Goal: Task Accomplishment & Management: Use online tool/utility

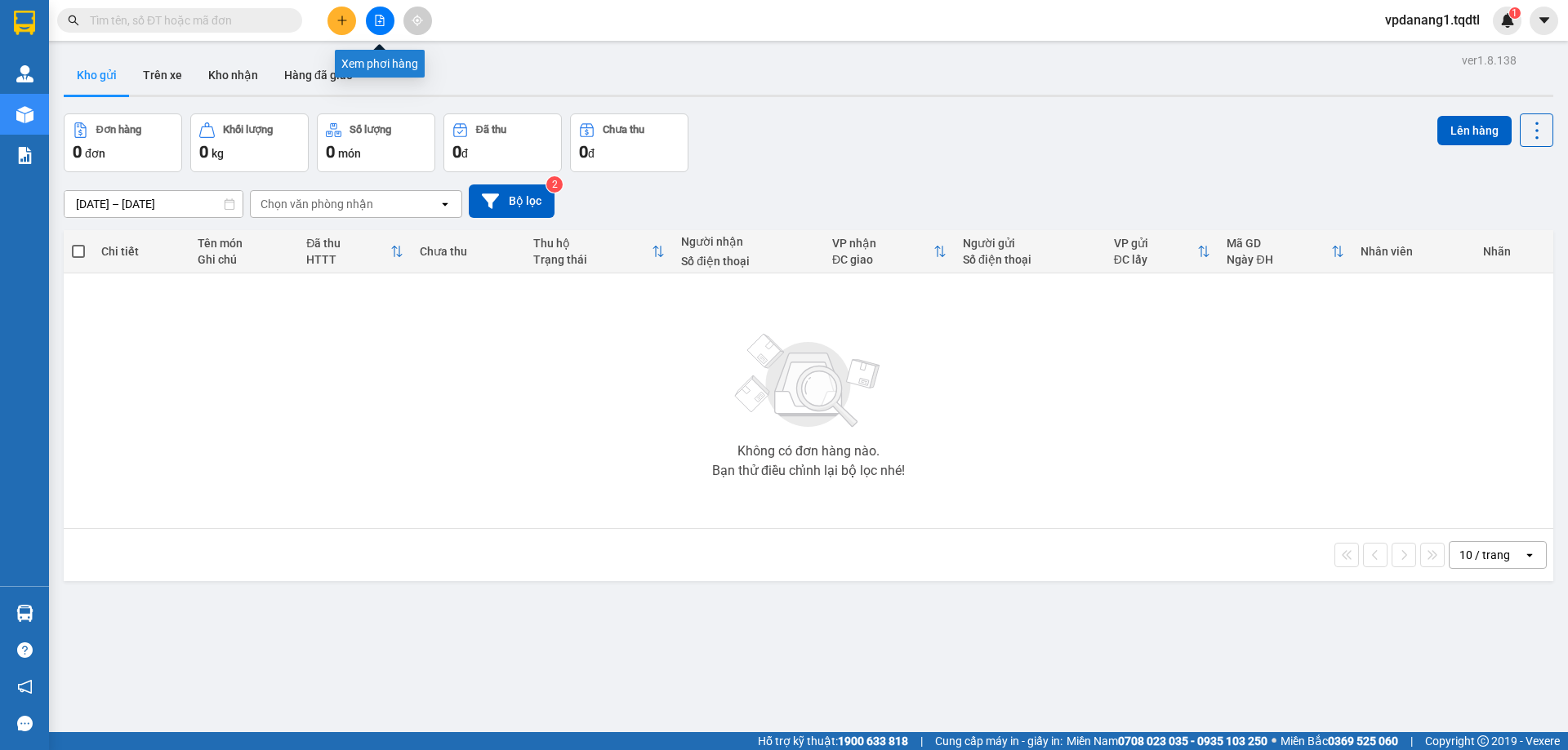
click at [379, 22] on icon "file-add" at bounding box center [380, 21] width 9 height 12
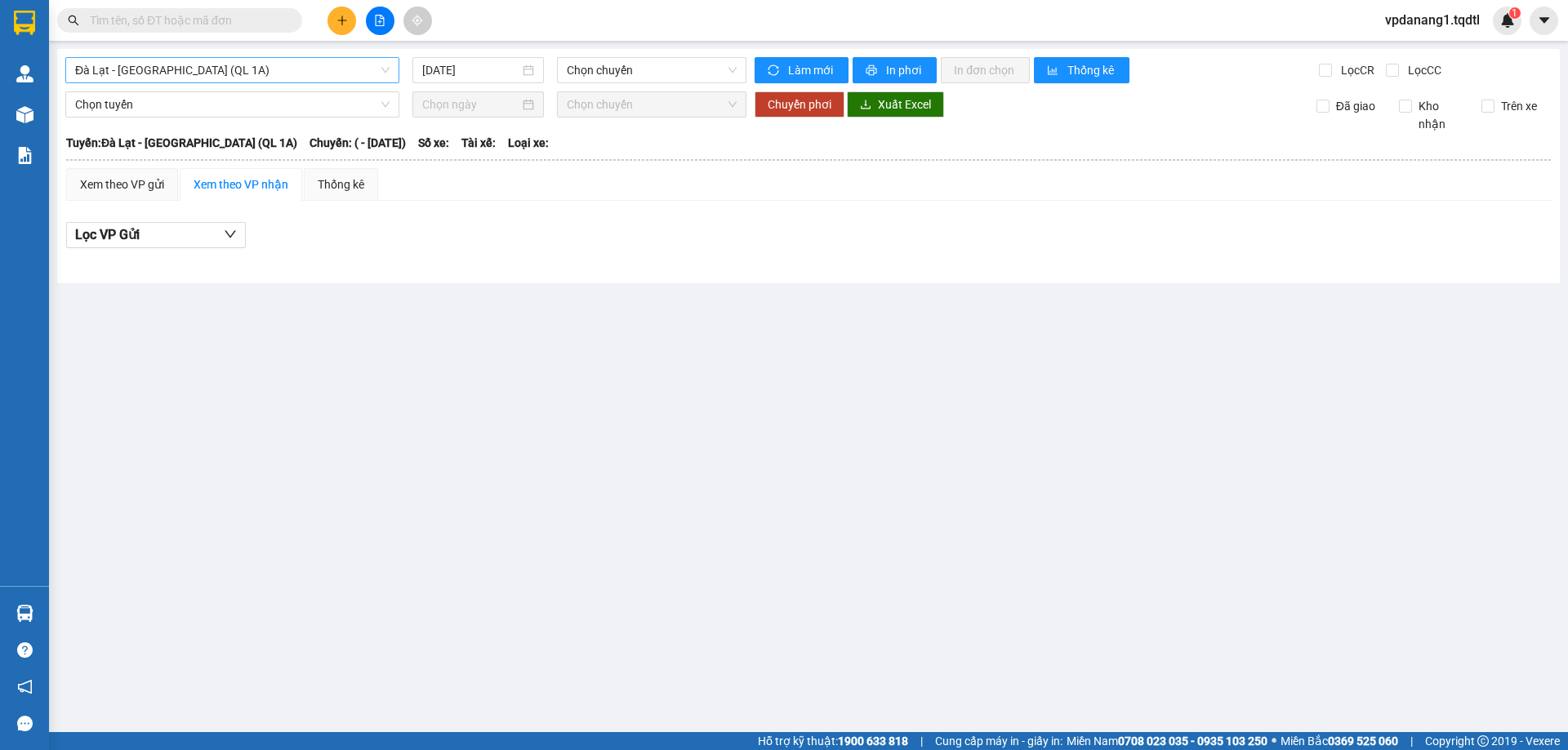
click at [266, 74] on span "Đà Lạt - [GEOGRAPHIC_DATA] (QL 1A)" at bounding box center [232, 70] width 314 height 25
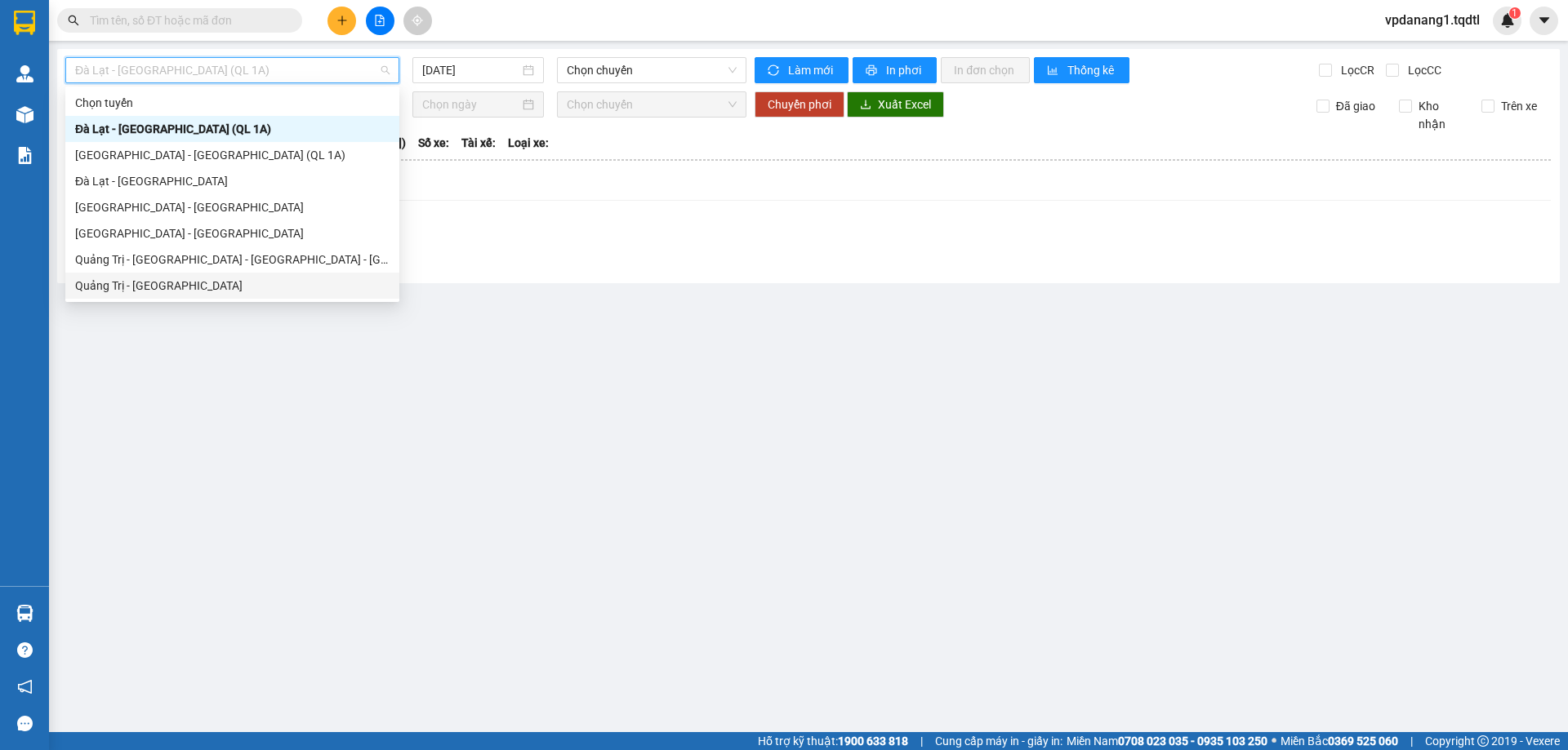
click at [207, 282] on div "Quảng Trị - [GEOGRAPHIC_DATA]" at bounding box center [232, 285] width 314 height 18
type input "[DATE]"
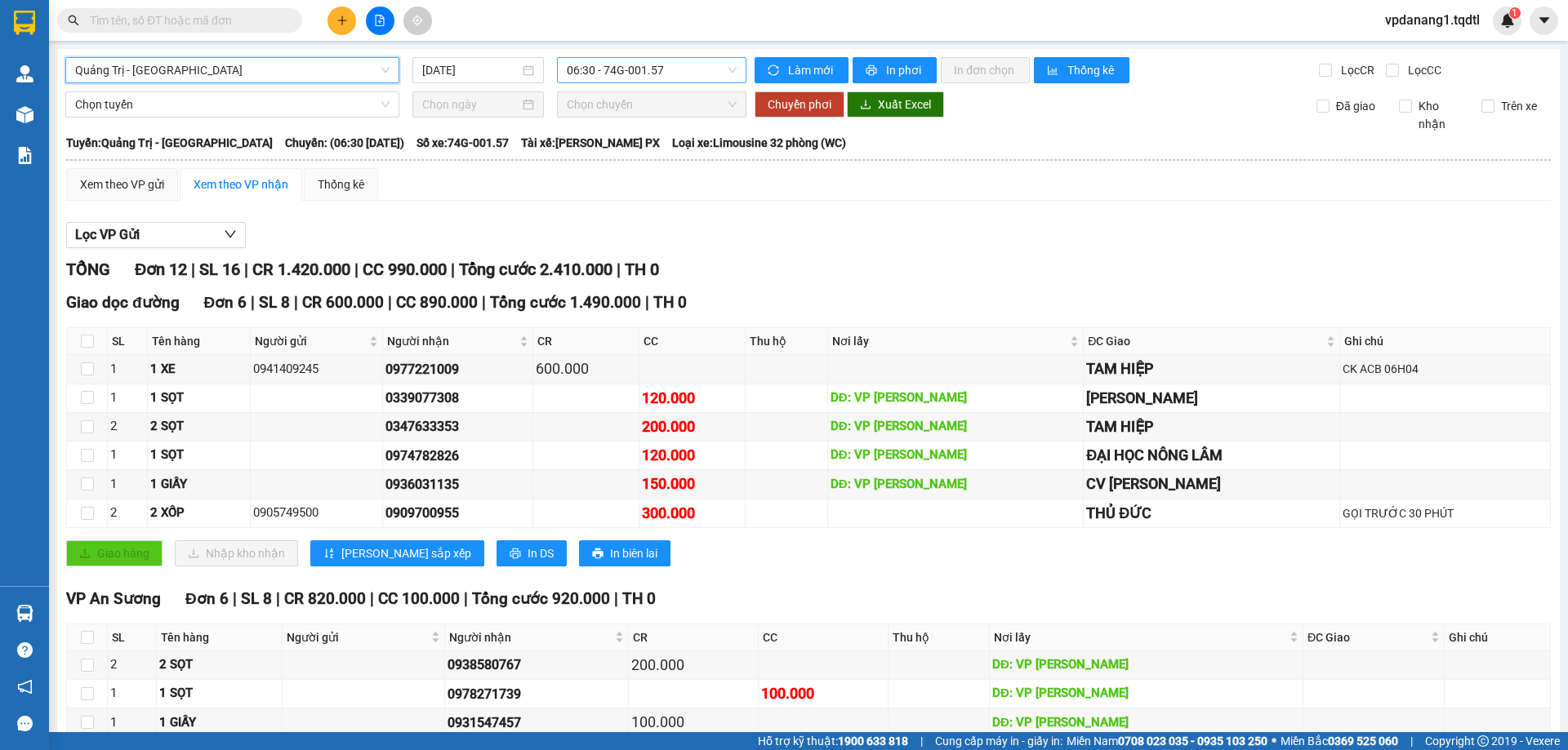
click at [649, 69] on span "06:30 - 74G-001.57" at bounding box center [652, 70] width 169 height 25
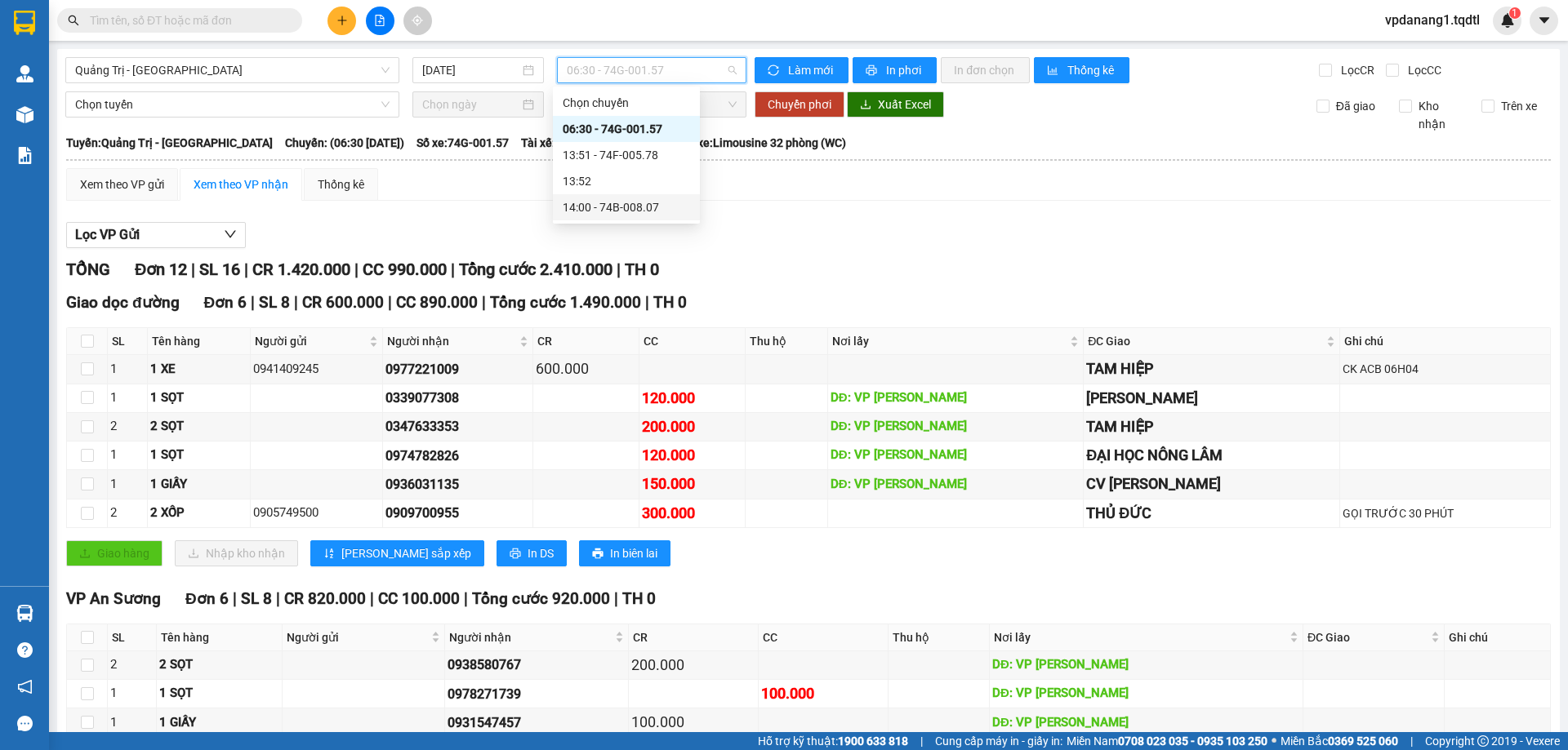
click at [666, 208] on div "14:00 - 74B-008.07" at bounding box center [626, 207] width 128 height 18
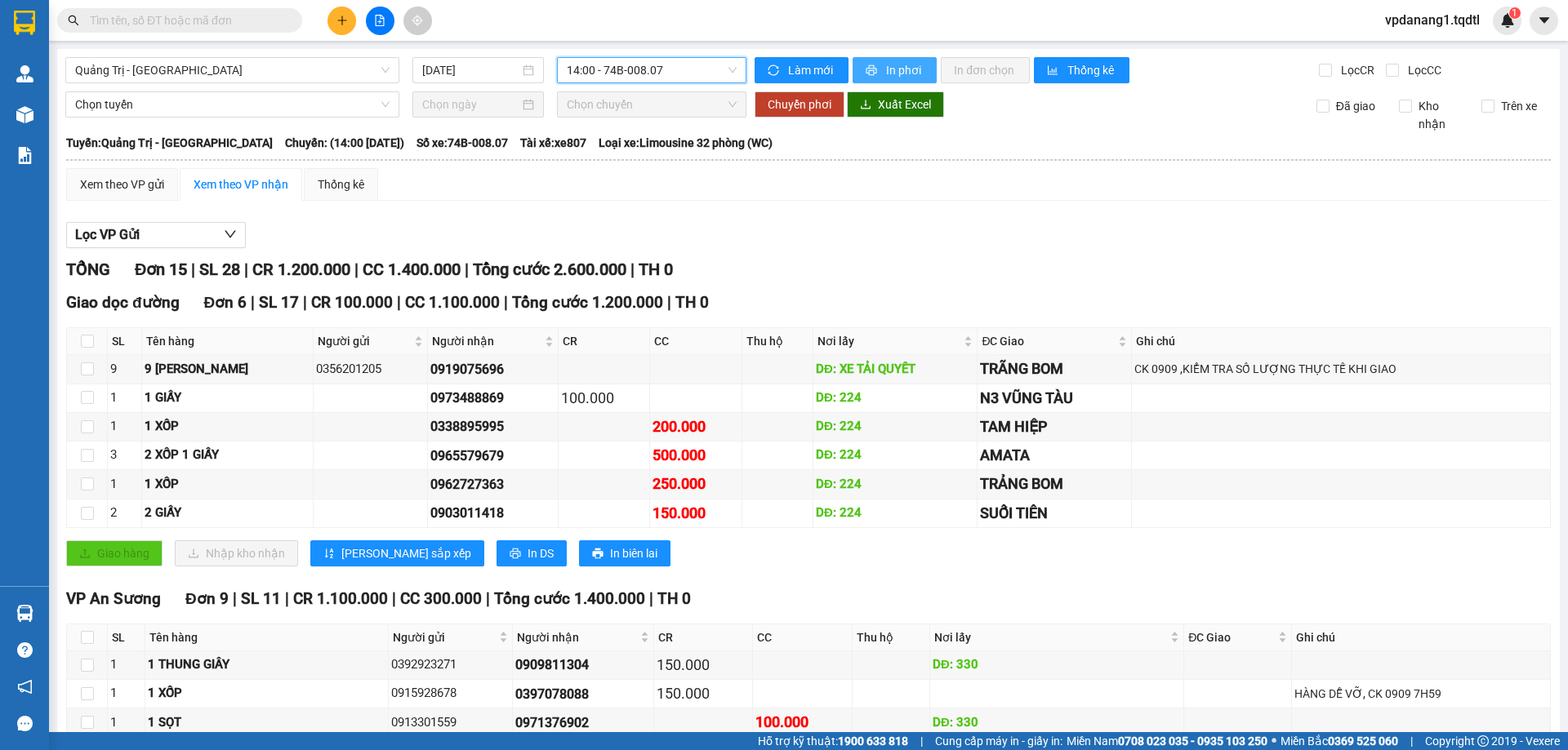
click at [888, 67] on span "In phơi" at bounding box center [905, 70] width 38 height 18
